Goal: Task Accomplishment & Management: Use online tool/utility

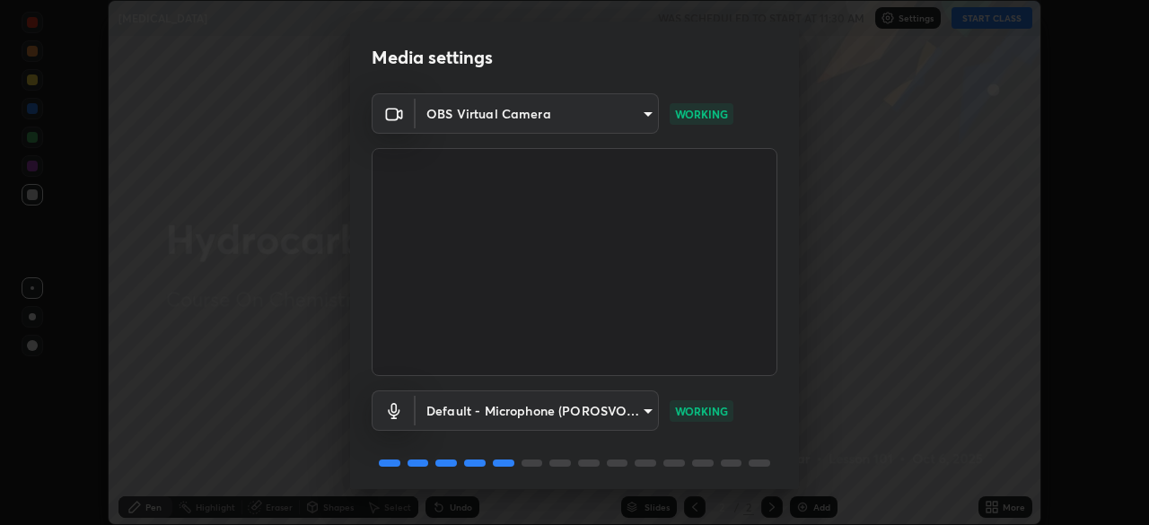
scroll to position [64, 0]
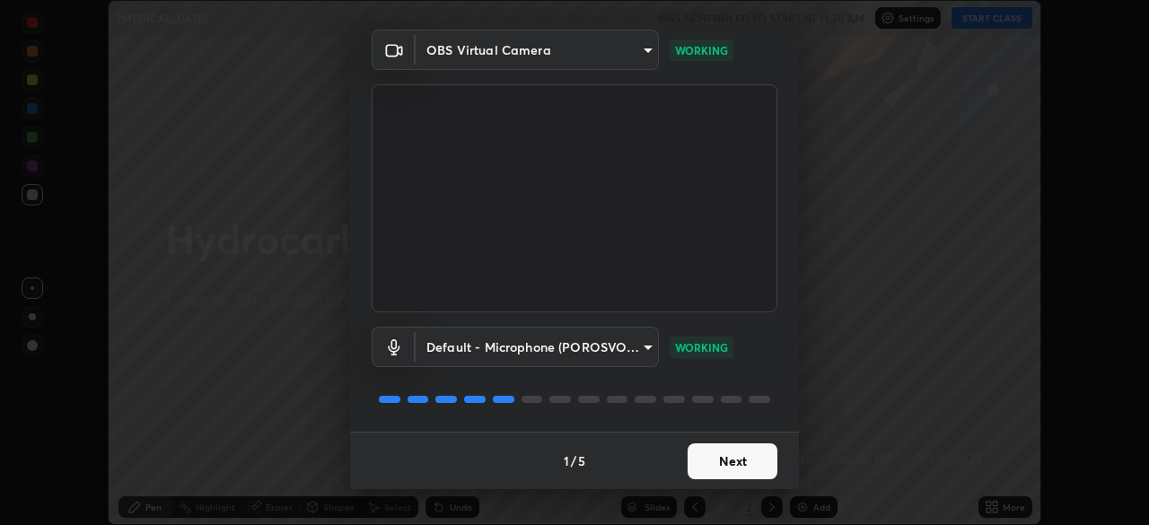
click at [738, 465] on button "Next" at bounding box center [732, 461] width 90 height 36
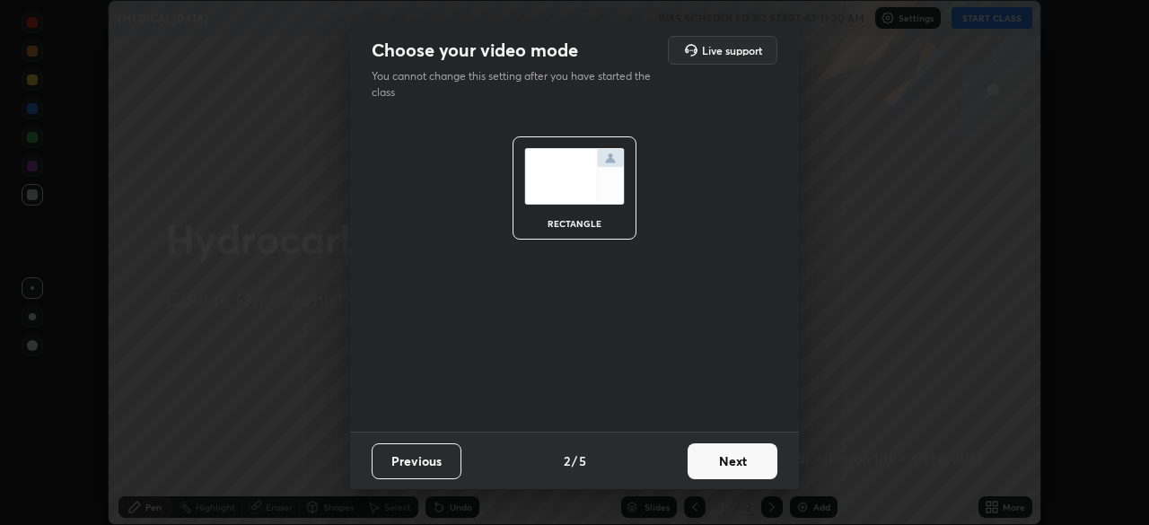
scroll to position [0, 0]
click at [733, 459] on button "Next" at bounding box center [732, 461] width 90 height 36
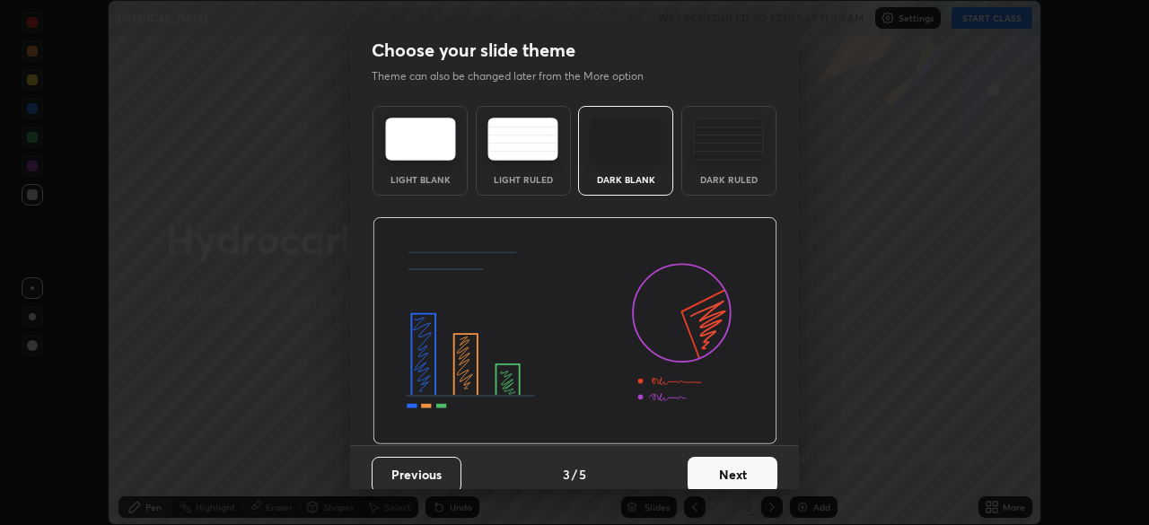
click at [741, 467] on button "Next" at bounding box center [732, 475] width 90 height 36
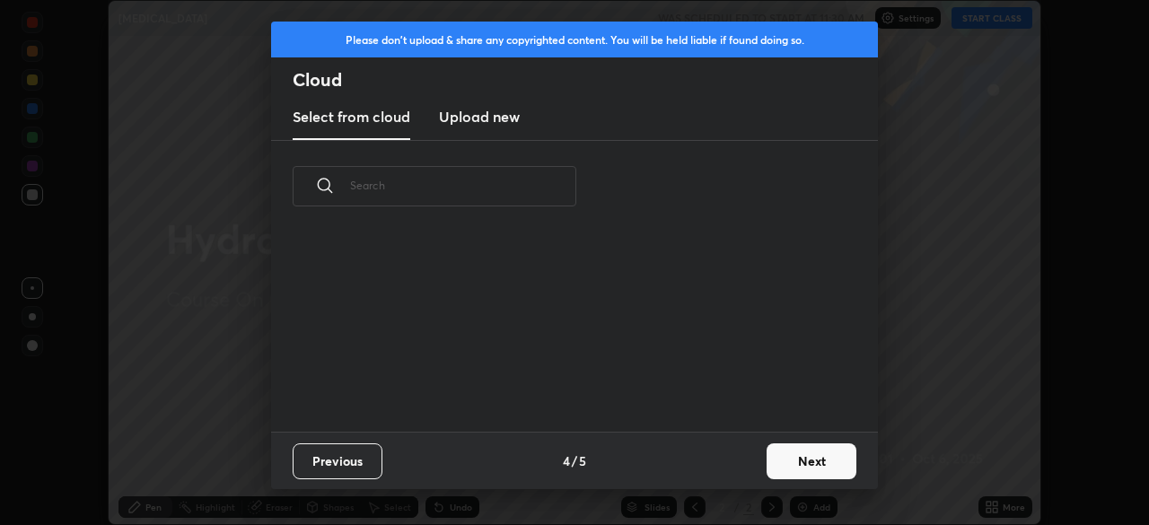
click at [739, 470] on div "Previous 4 / 5 Next" at bounding box center [574, 460] width 607 height 57
click at [742, 474] on div "Previous 4 / 5 Next" at bounding box center [574, 460] width 607 height 57
click at [816, 457] on button "Next" at bounding box center [811, 461] width 90 height 36
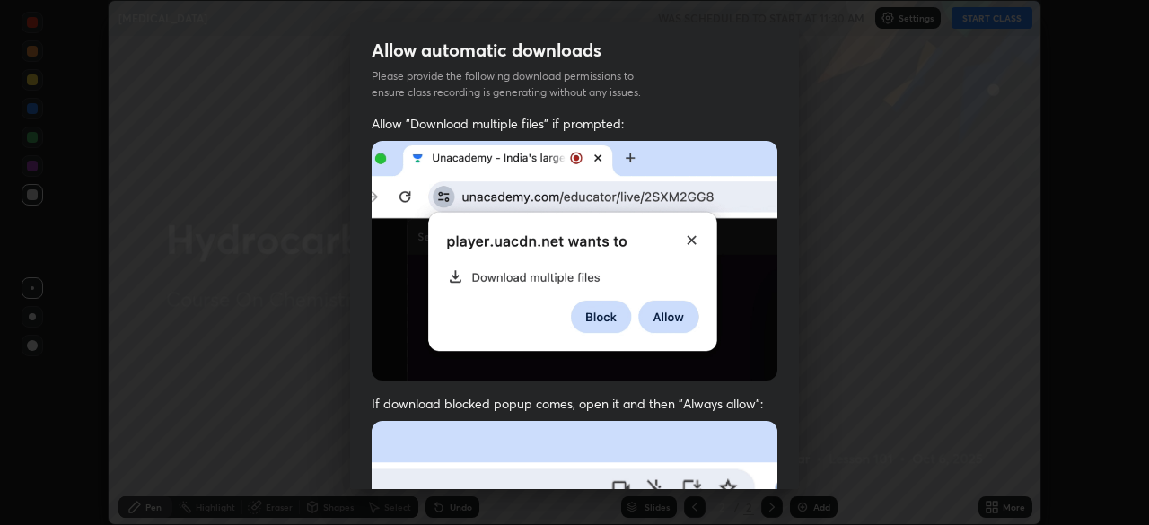
click at [806, 460] on div "Allow automatic downloads Please provide the following download permissions to …" at bounding box center [574, 262] width 1149 height 525
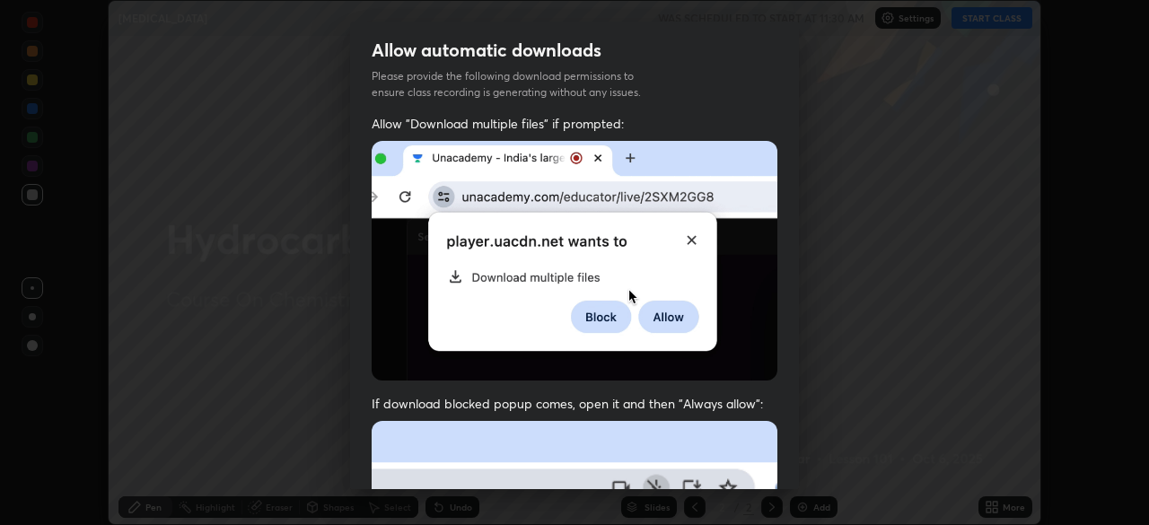
click at [808, 468] on div "Allow automatic downloads Please provide the following download permissions to …" at bounding box center [574, 262] width 1149 height 525
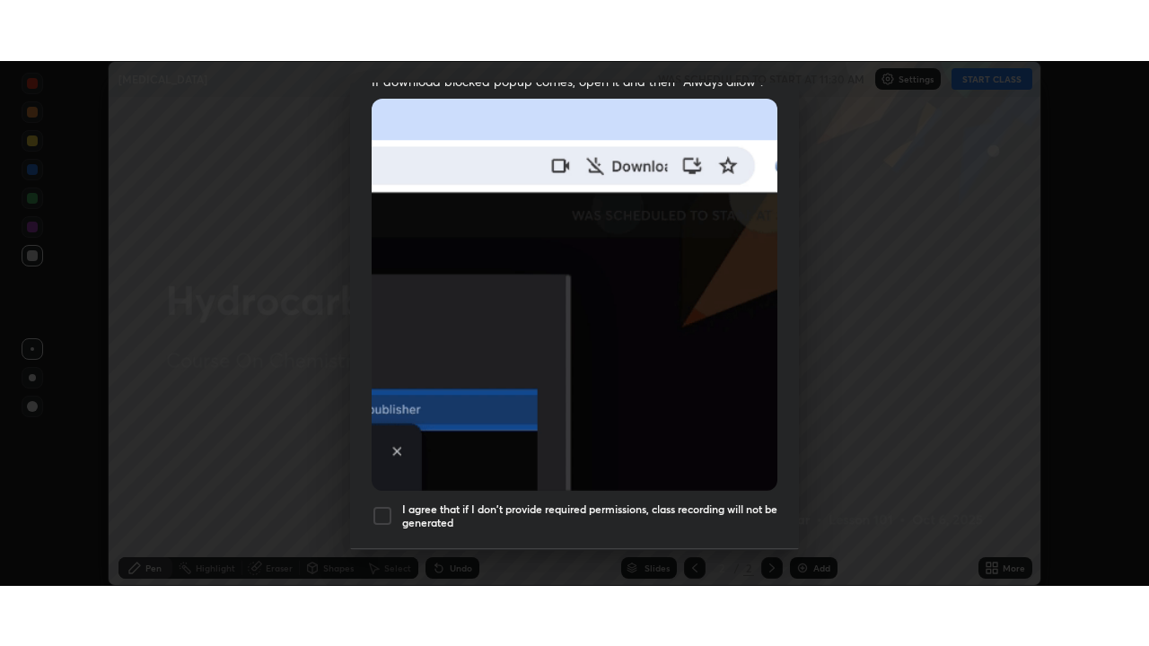
scroll to position [430, 0]
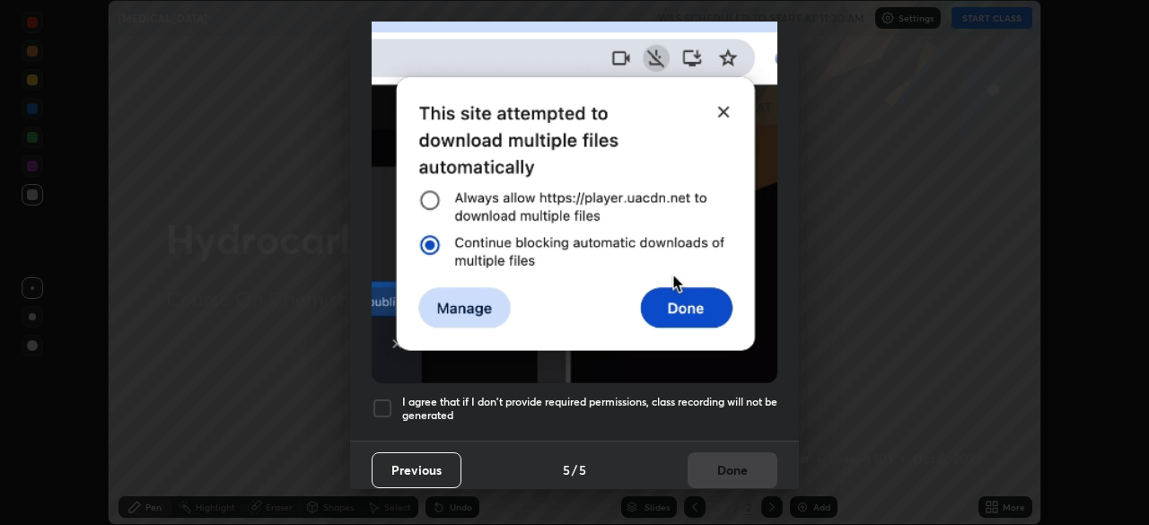
click at [381, 398] on div at bounding box center [383, 409] width 22 height 22
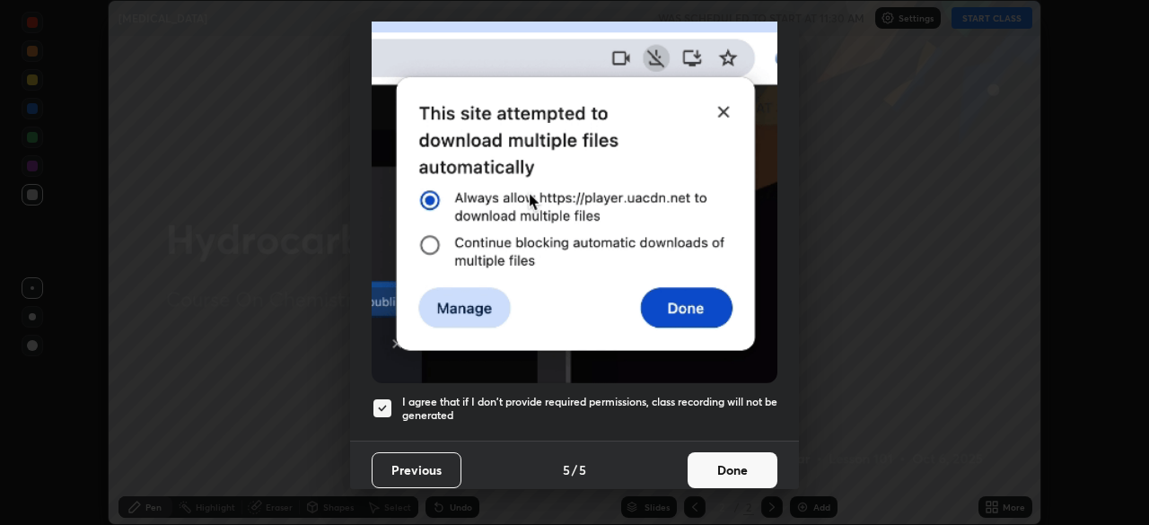
click at [746, 452] on button "Done" at bounding box center [732, 470] width 90 height 36
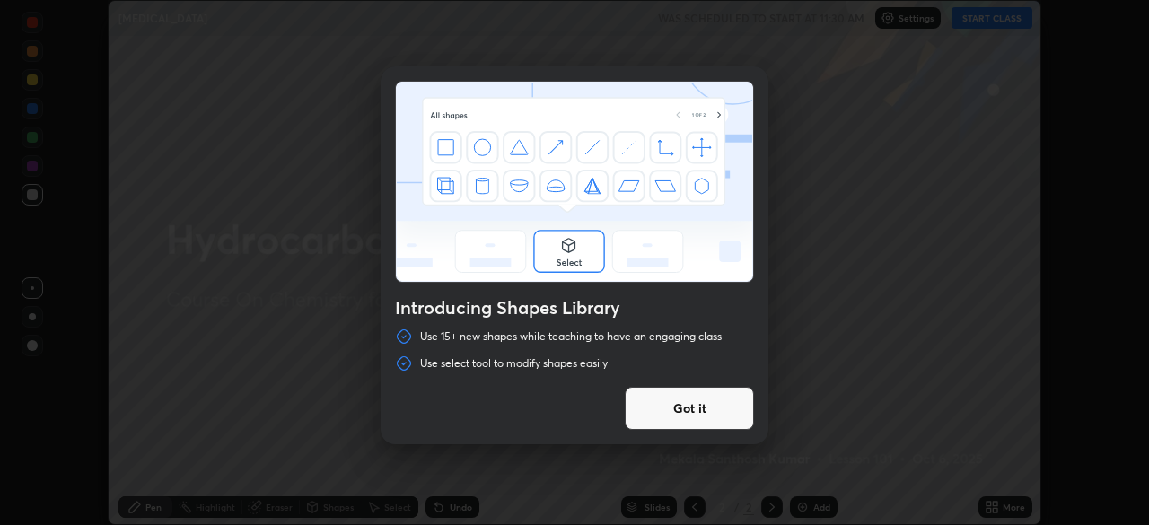
click at [992, 22] on div "Introducing Shapes Library Use 15+ new shapes while teaching to have an engagin…" at bounding box center [574, 262] width 1149 height 525
click at [702, 408] on button "Got it" at bounding box center [689, 408] width 129 height 43
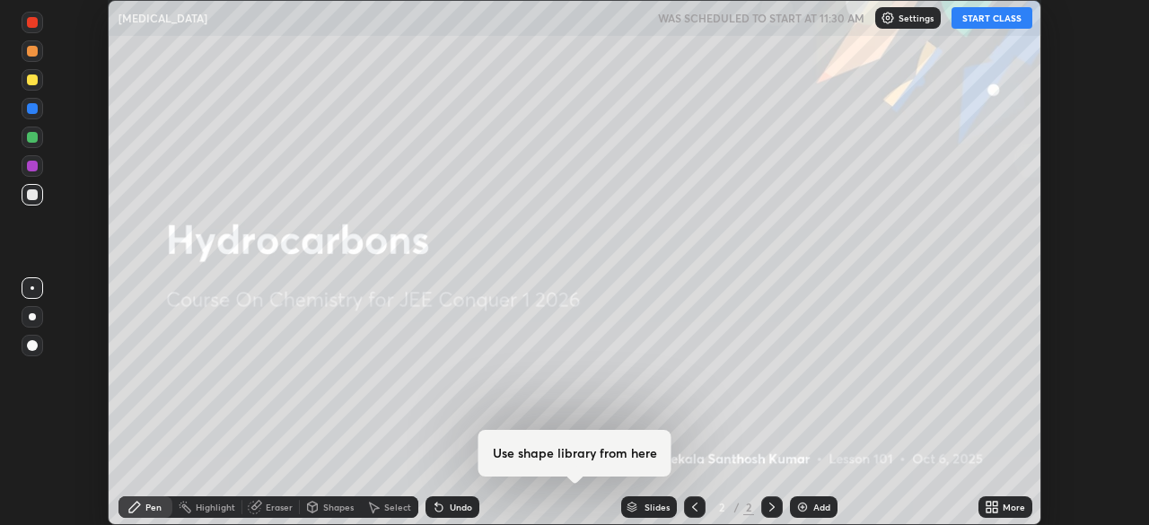
click at [992, 19] on button "START CLASS" at bounding box center [991, 18] width 81 height 22
click at [996, 508] on icon at bounding box center [994, 510] width 4 height 4
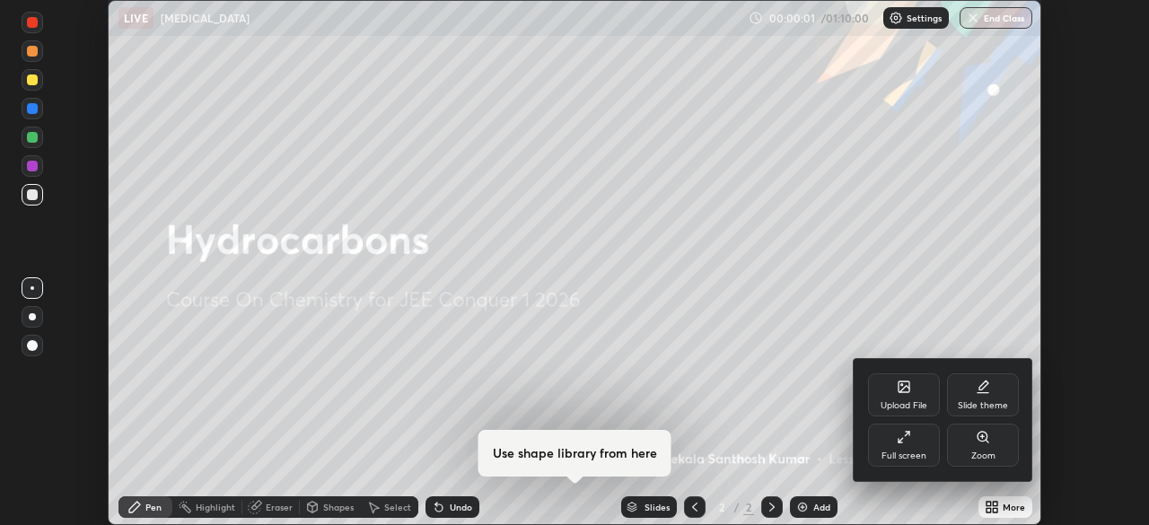
click at [912, 451] on div "Full screen" at bounding box center [903, 455] width 45 height 9
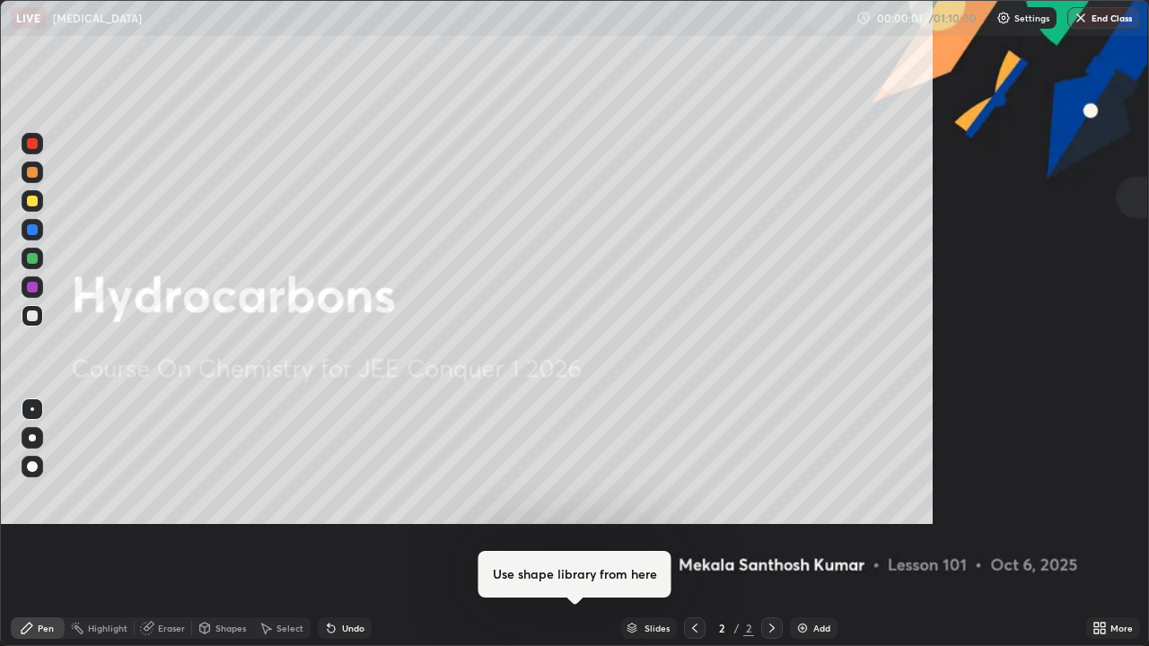
scroll to position [646, 1149]
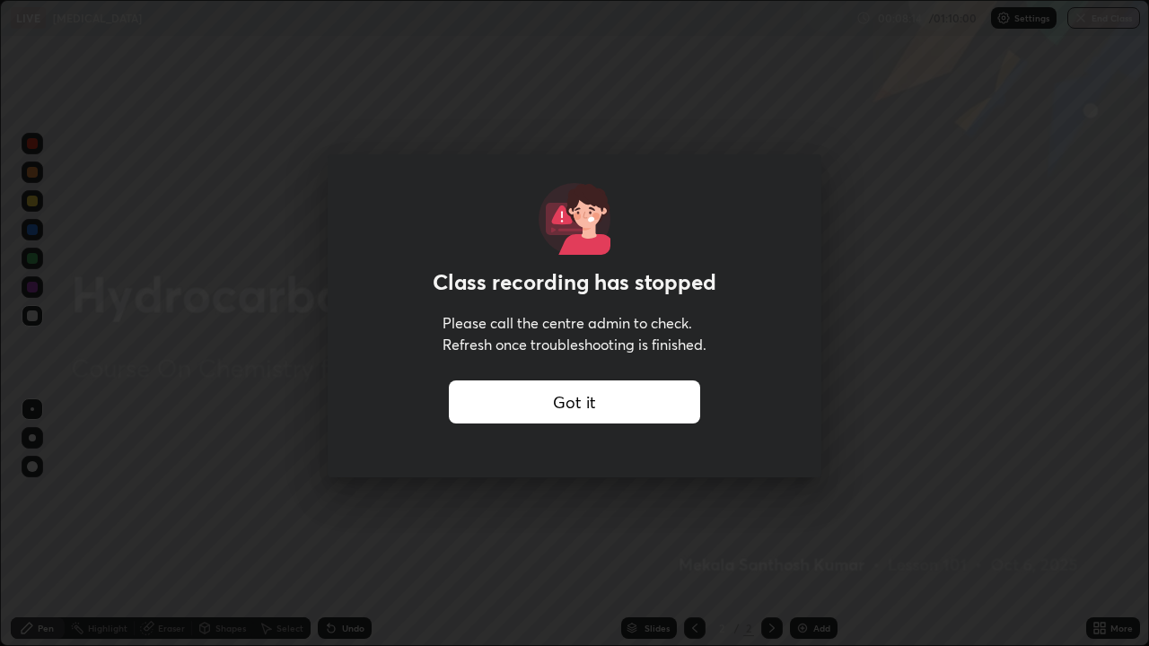
click at [473, 416] on div "Got it" at bounding box center [574, 401] width 251 height 43
